Goal: Task Accomplishment & Management: Complete application form

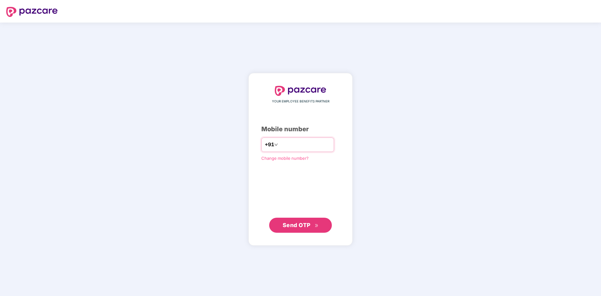
type input "**********"
click at [324, 176] on div "**********" at bounding box center [300, 159] width 78 height 147
click at [304, 227] on span "Send OTP" at bounding box center [297, 225] width 28 height 7
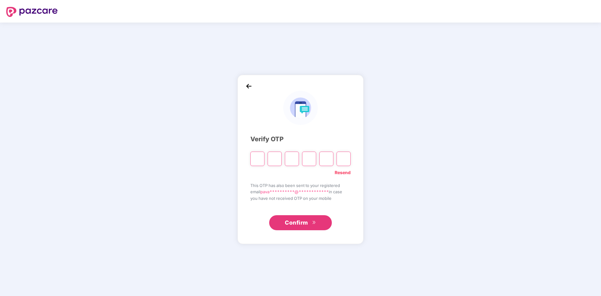
type input "*"
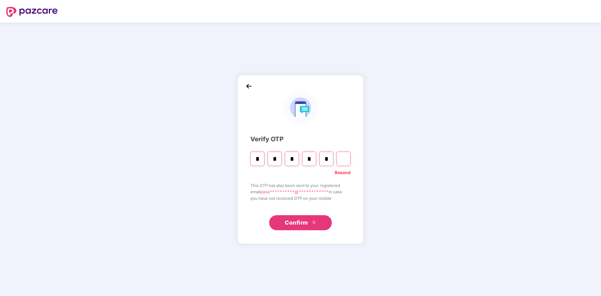
type input "*"
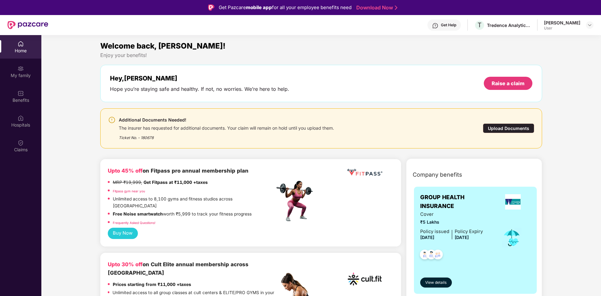
click at [502, 129] on div "Upload Documents" at bounding box center [508, 128] width 51 height 10
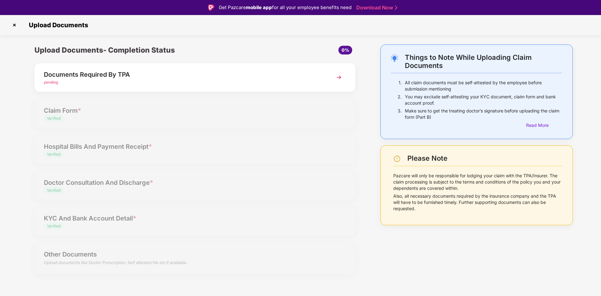
click at [218, 77] on div "Documents Required By TPA" at bounding box center [182, 75] width 277 height 10
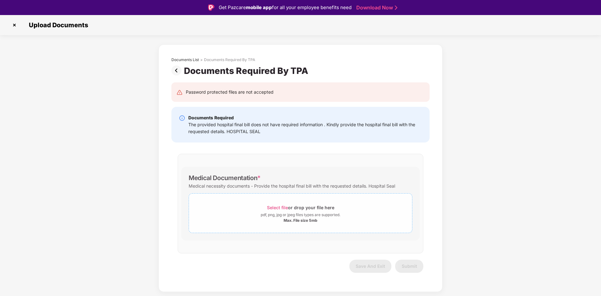
click at [292, 214] on div "pdf, png, jpg or jpeg files types are supported." at bounding box center [301, 215] width 80 height 6
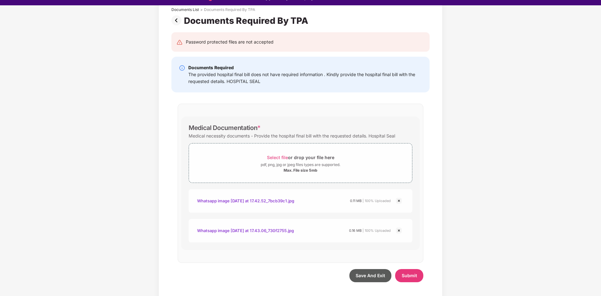
scroll to position [15, 0]
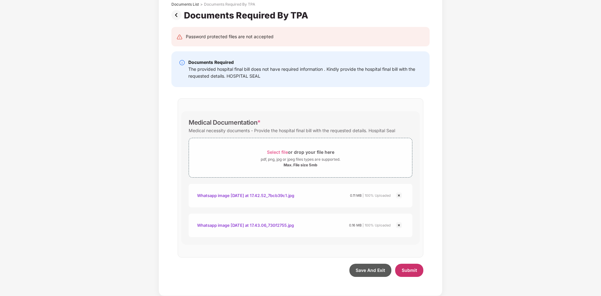
click at [409, 269] on span "Submit" at bounding box center [409, 270] width 15 height 5
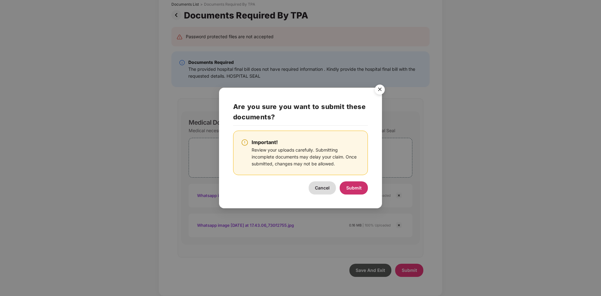
click at [354, 187] on span "Submit" at bounding box center [353, 187] width 15 height 5
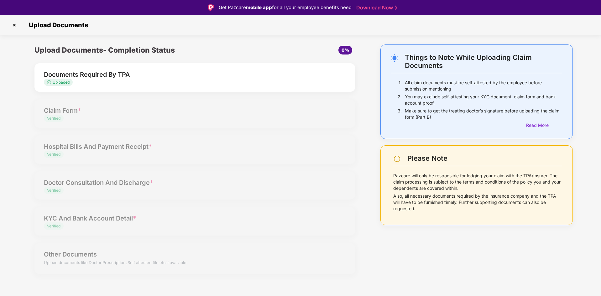
click at [17, 28] on img at bounding box center [14, 25] width 10 height 10
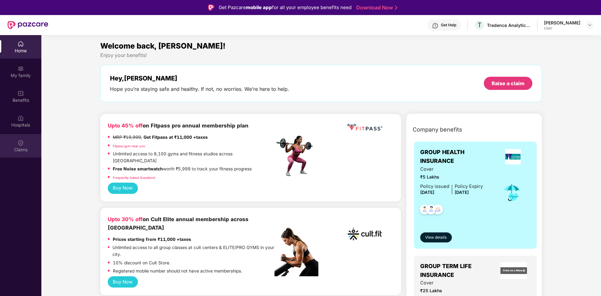
click at [28, 147] on div "Claims" at bounding box center [20, 150] width 41 height 6
